Goal: Task Accomplishment & Management: Use online tool/utility

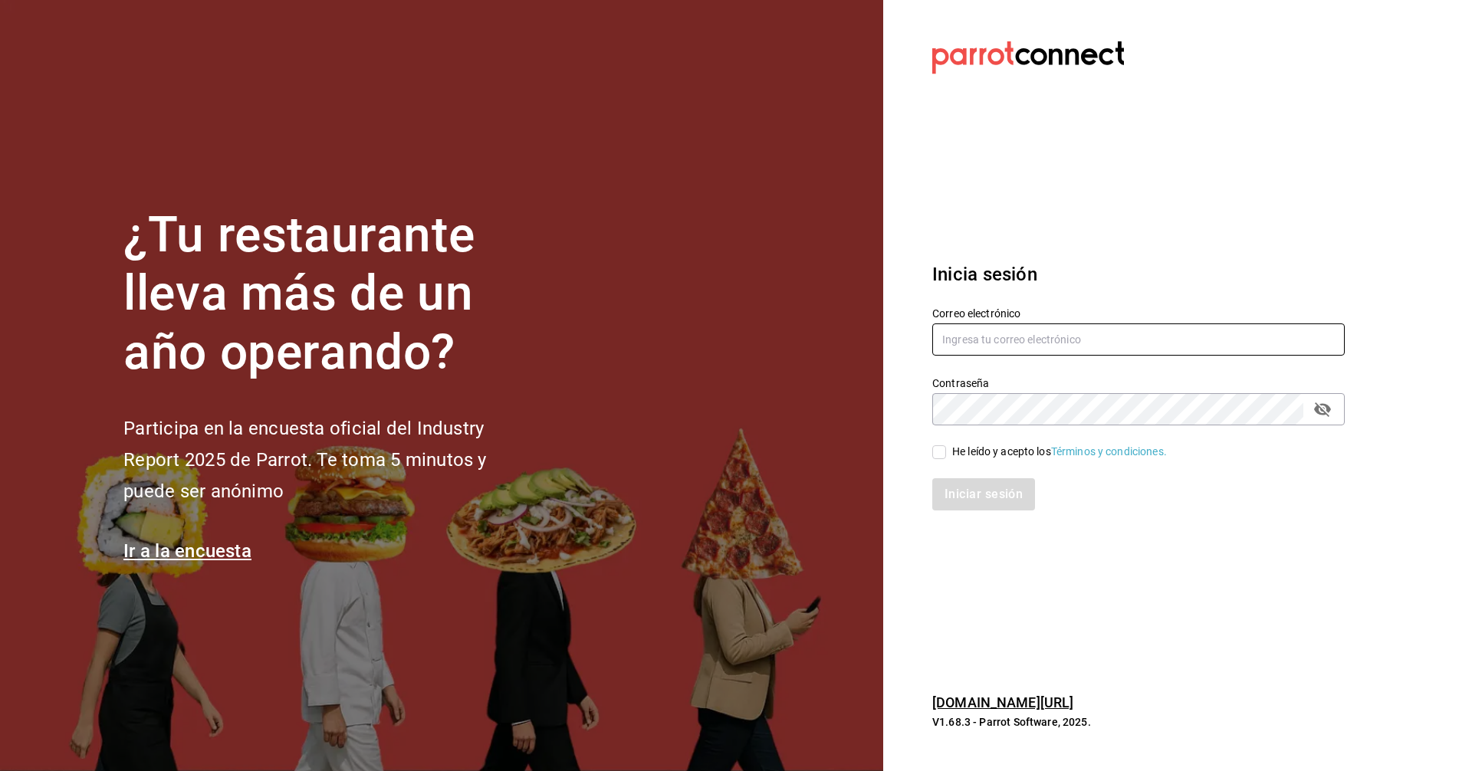
type input "uziel.hernandez@grupocosteno.com"
click at [933, 455] on input "He leído y acepto los Términos y condiciones." at bounding box center [940, 453] width 14 height 14
checkbox input "true"
click at [992, 505] on button "Iniciar sesión" at bounding box center [985, 495] width 104 height 32
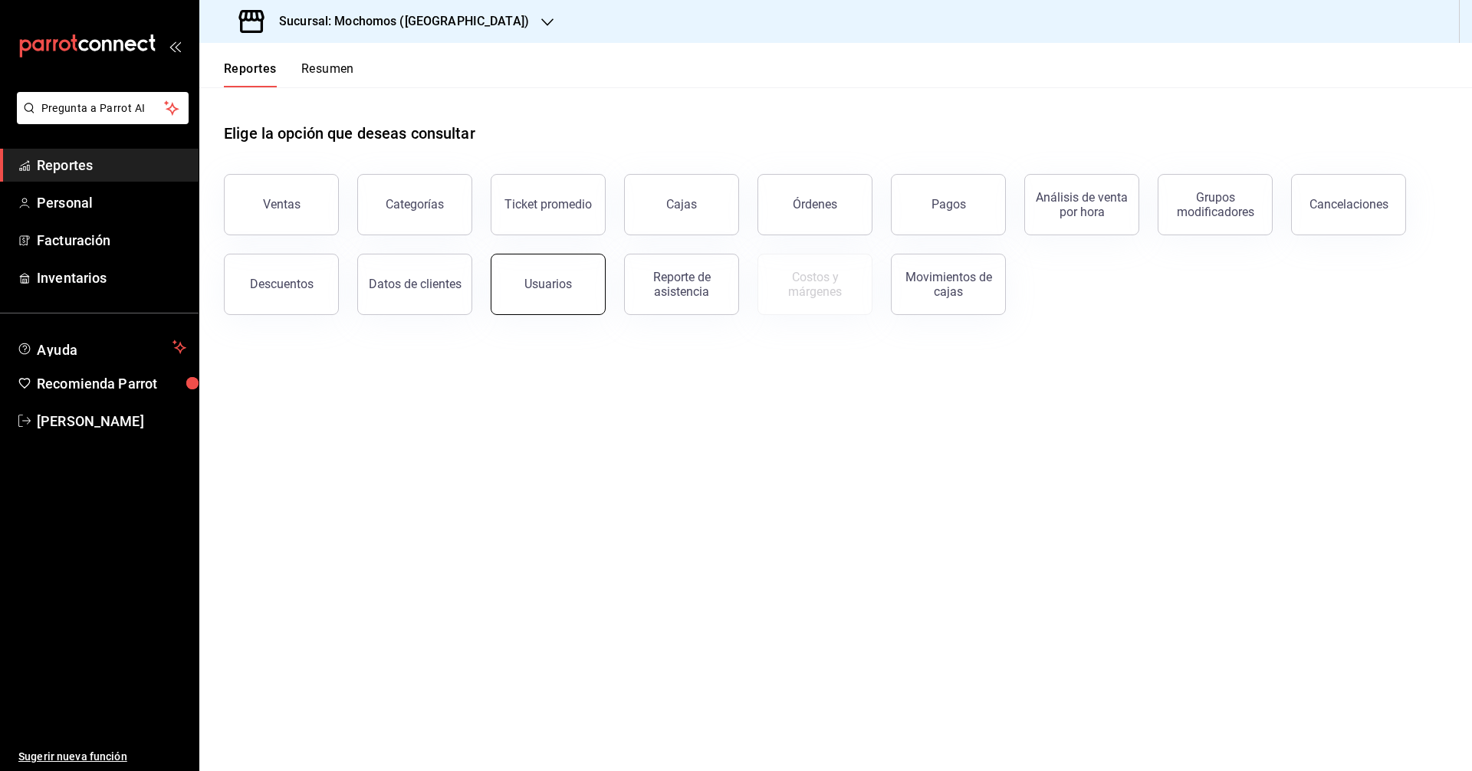
click at [568, 257] on button "Usuarios" at bounding box center [548, 284] width 115 height 61
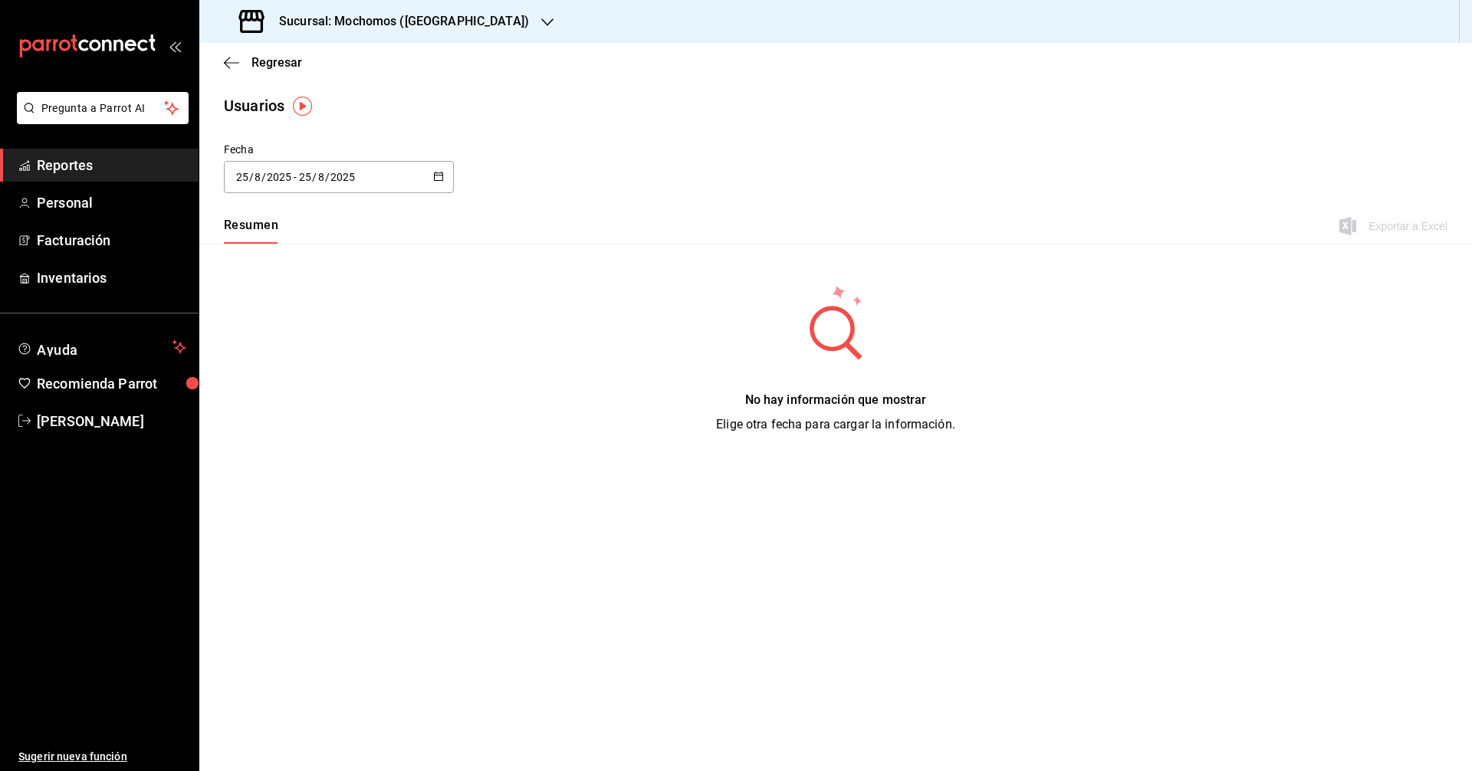
click at [439, 179] on icon "button" at bounding box center [438, 176] width 11 height 11
click at [299, 413] on li "Rango de fechas" at bounding box center [296, 398] width 145 height 35
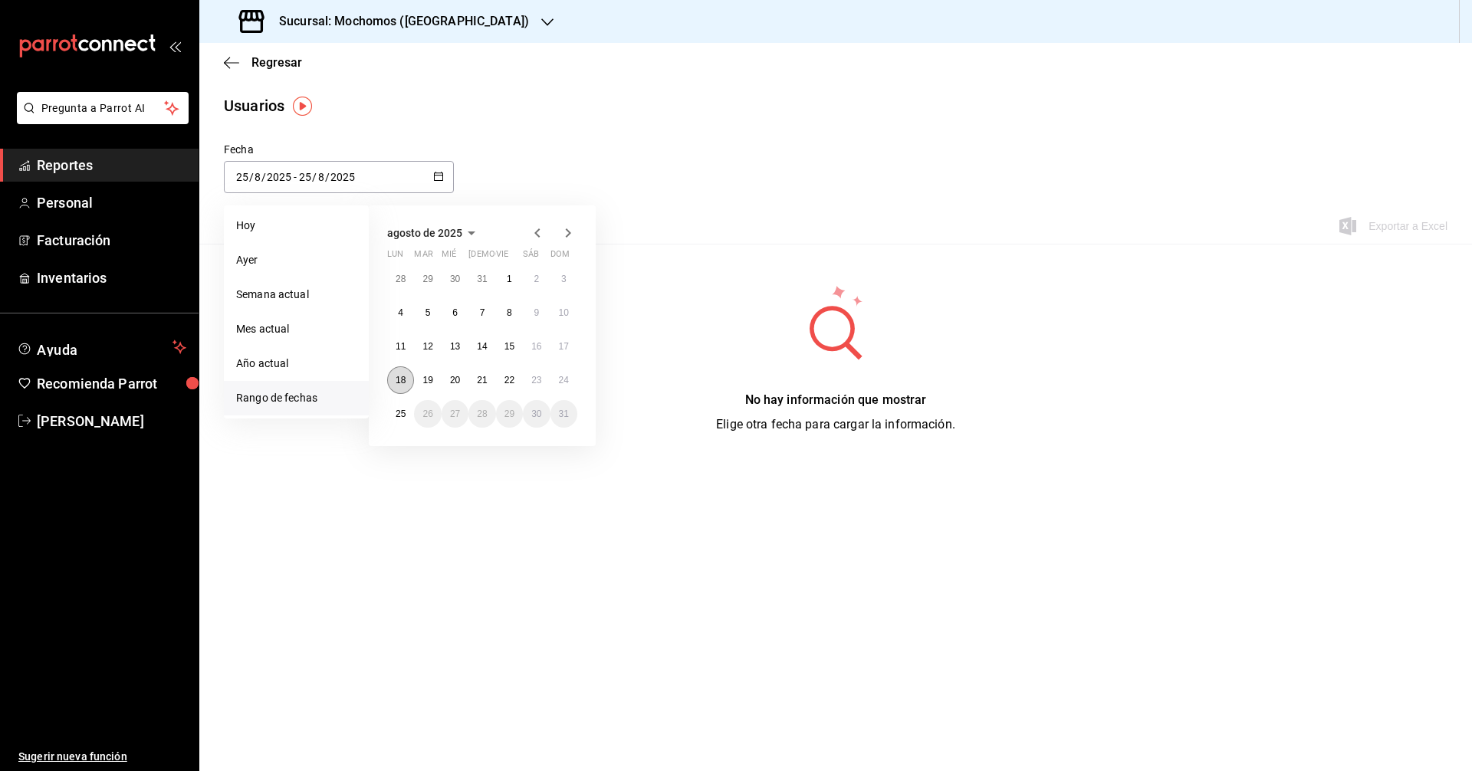
click at [403, 376] on abbr "18" at bounding box center [401, 380] width 10 height 11
click at [562, 386] on button "24" at bounding box center [564, 381] width 27 height 28
type input "[DATE]"
type input "18"
type input "[DATE]"
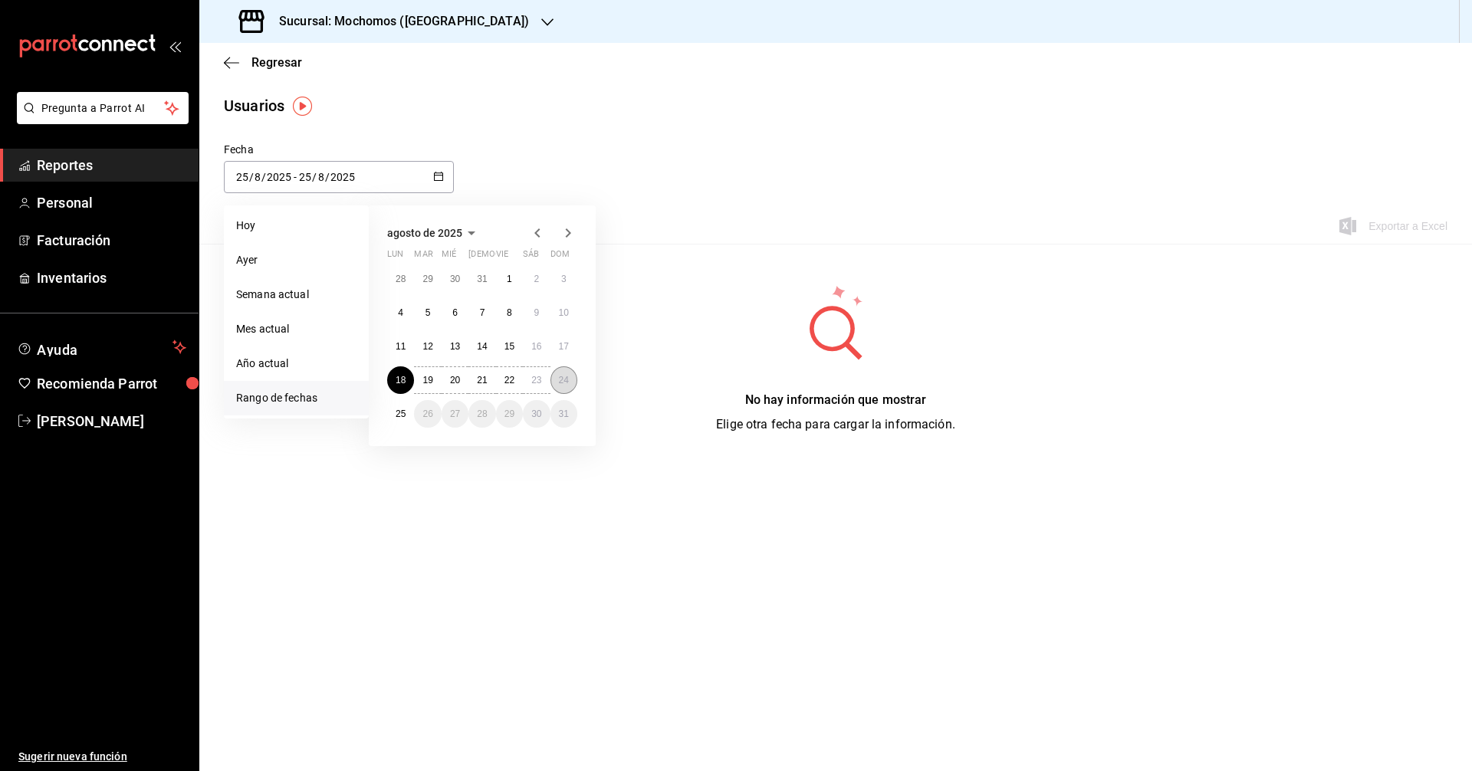
type input "24"
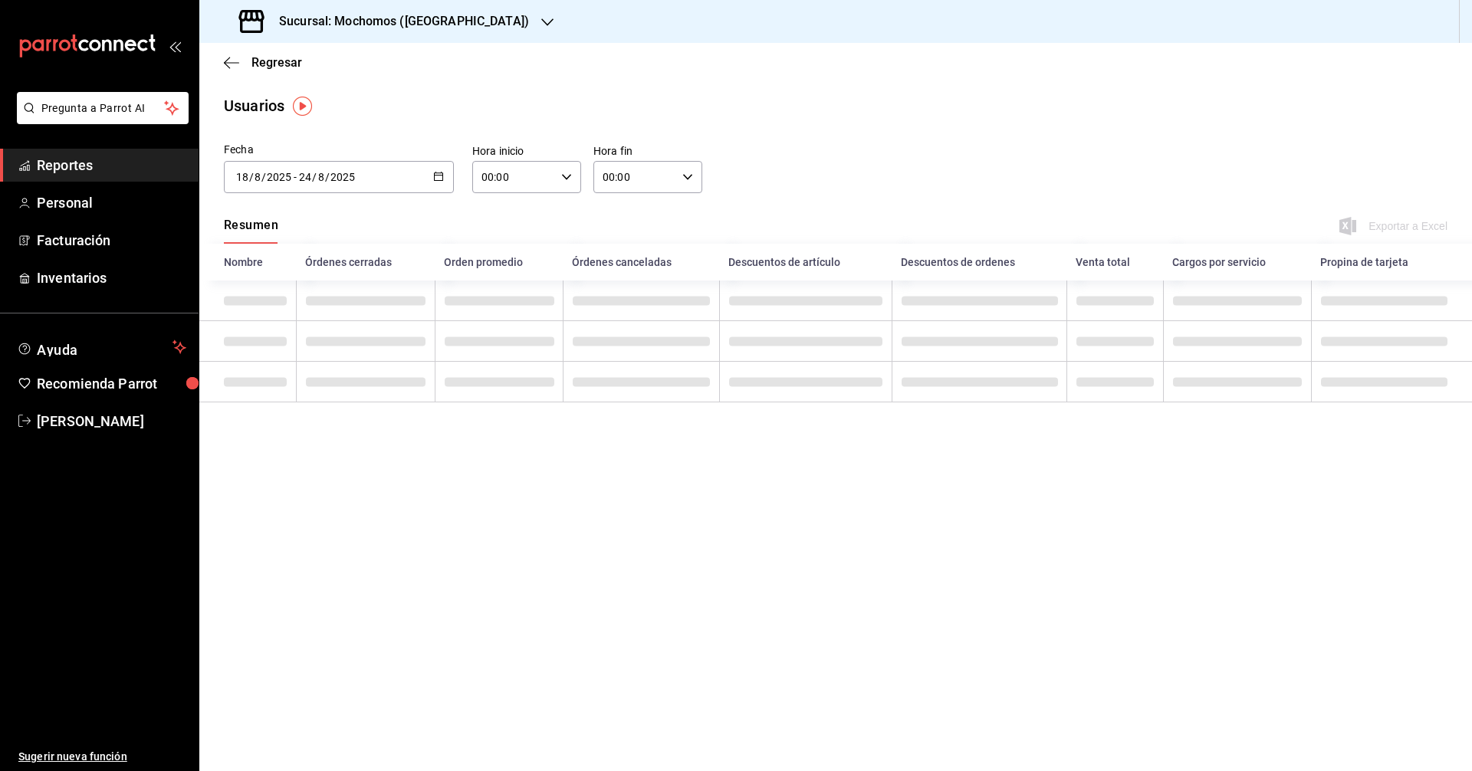
click at [566, 178] on \(Stroke\) "button" at bounding box center [566, 176] width 9 height 5
click at [499, 286] on button "06" at bounding box center [499, 295] width 48 height 31
type input "06:00"
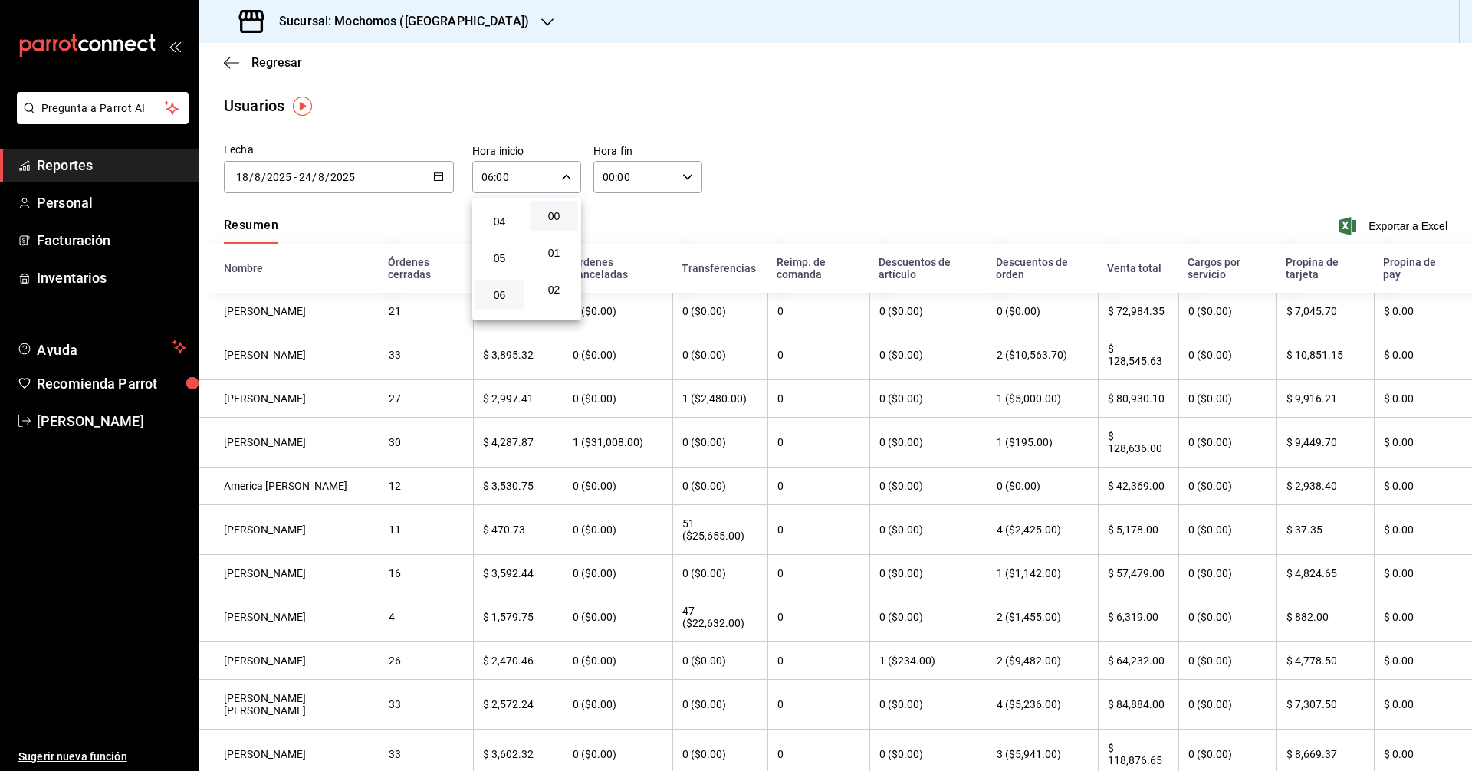
click at [634, 184] on div at bounding box center [736, 385] width 1472 height 771
click at [675, 180] on div "00:00 Hora fin" at bounding box center [648, 177] width 109 height 32
click at [621, 298] on span "23" at bounding box center [617, 302] width 30 height 12
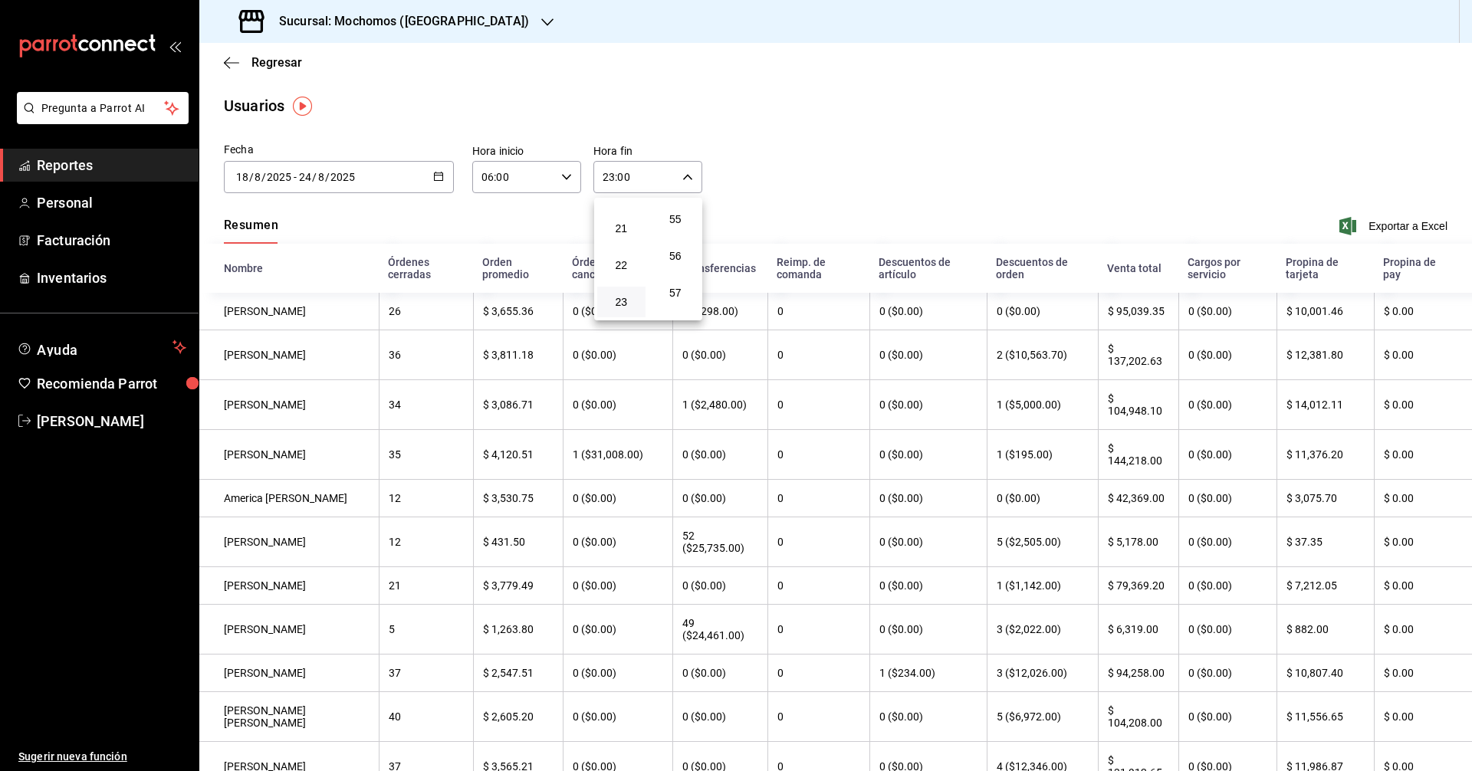
scroll to position [2086, 0]
click at [679, 302] on span "59" at bounding box center [676, 302] width 30 height 12
type input "23:59"
click at [1081, 127] on div at bounding box center [736, 385] width 1472 height 771
click at [1421, 229] on span "Exportar a Excel" at bounding box center [1395, 226] width 105 height 18
